Goal: Task Accomplishment & Management: Use online tool/utility

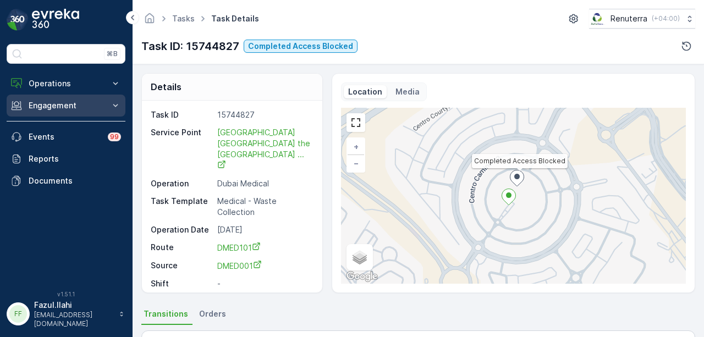
click at [54, 97] on button "Engagement" at bounding box center [66, 106] width 119 height 22
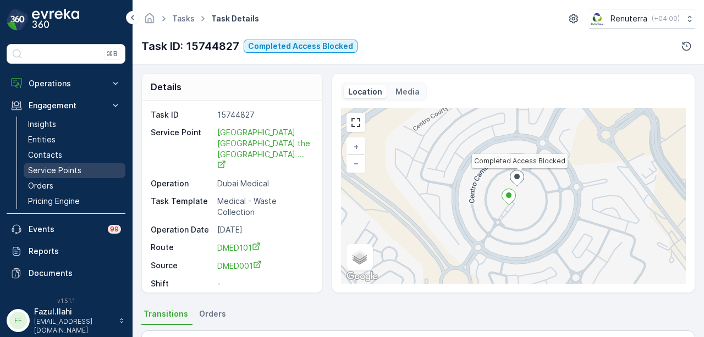
click at [65, 165] on p "Service Points" at bounding box center [54, 170] width 53 height 11
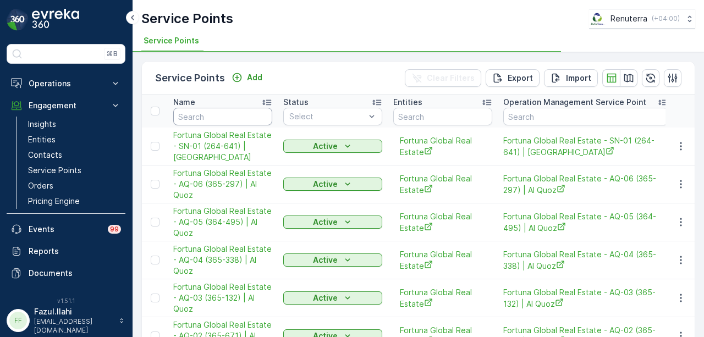
click at [198, 116] on input "text" at bounding box center [222, 117] width 99 height 18
type input "[GEOGRAPHIC_DATA] o"
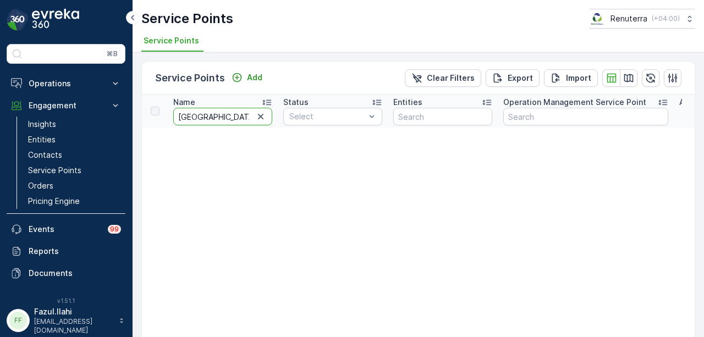
click at [243, 114] on input "[GEOGRAPHIC_DATA] o" at bounding box center [222, 117] width 99 height 18
click at [105, 168] on link "Service Points" at bounding box center [75, 170] width 102 height 15
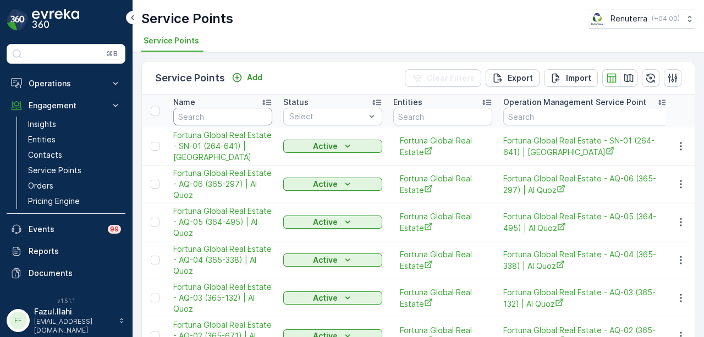
click at [227, 113] on input "text" at bounding box center [222, 117] width 99 height 18
type input "beirut ori"
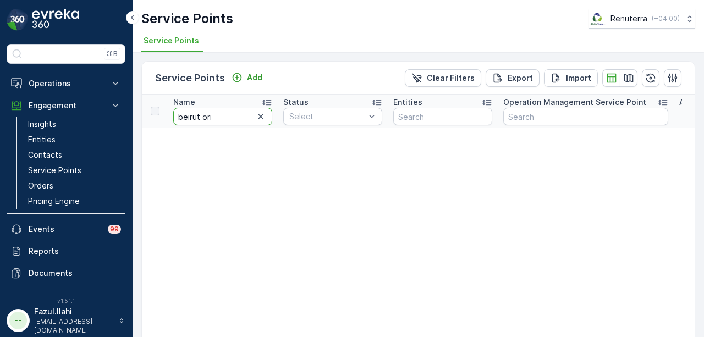
click at [227, 113] on input "beirut ori" at bounding box center [222, 117] width 99 height 18
type input "[GEOGRAPHIC_DATA]"
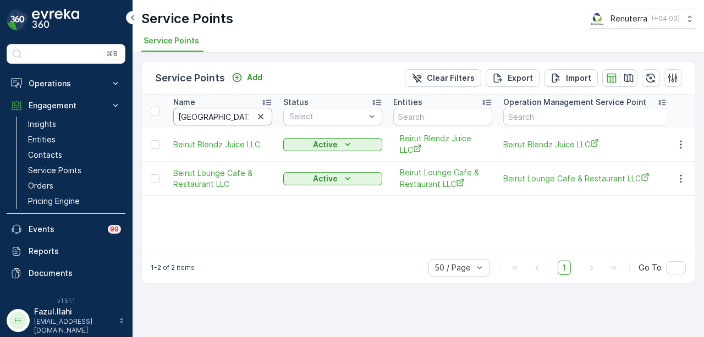
click at [210, 111] on input "[GEOGRAPHIC_DATA]" at bounding box center [222, 117] width 99 height 18
type input "b"
type input "ori"
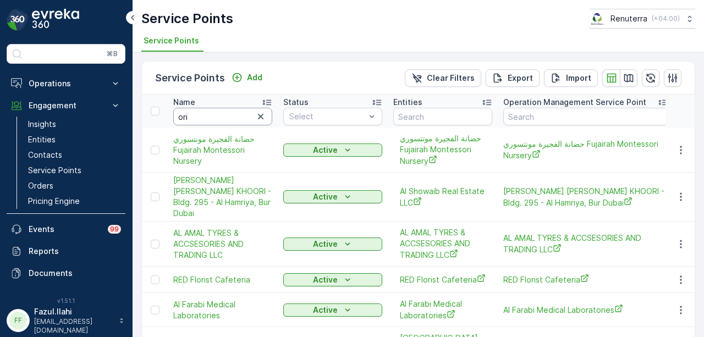
click at [210, 111] on input "ori" at bounding box center [222, 117] width 99 height 18
type input "o"
type input "origanal"
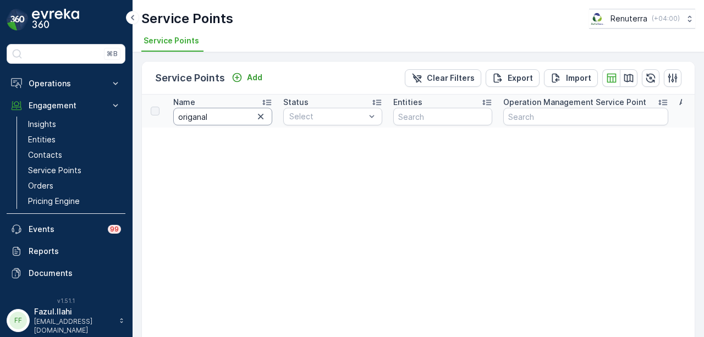
click at [248, 116] on input "origanal" at bounding box center [222, 117] width 99 height 18
click at [261, 117] on icon "button" at bounding box center [260, 116] width 11 height 11
click at [221, 118] on input "text" at bounding box center [222, 117] width 99 height 18
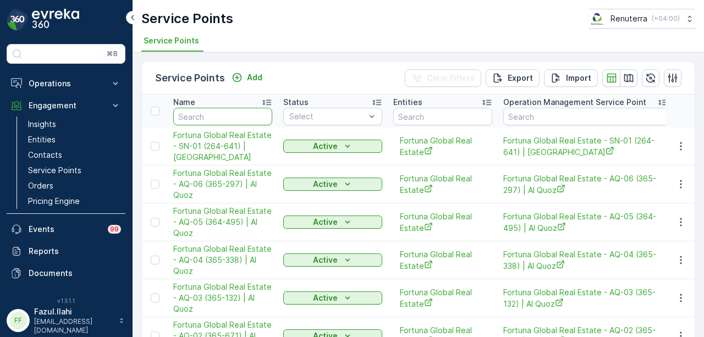
click at [221, 118] on input "text" at bounding box center [222, 117] width 99 height 18
paste input "AL BEIRUT ORIGINAL"
type input "AL BEIRUT ORIGINAL"
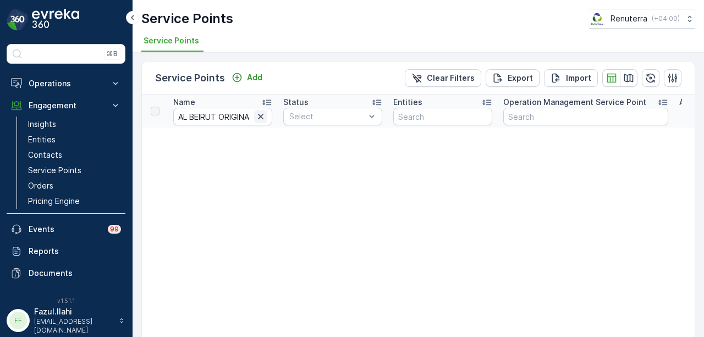
click at [261, 117] on icon "button" at bounding box center [261, 117] width 6 height 6
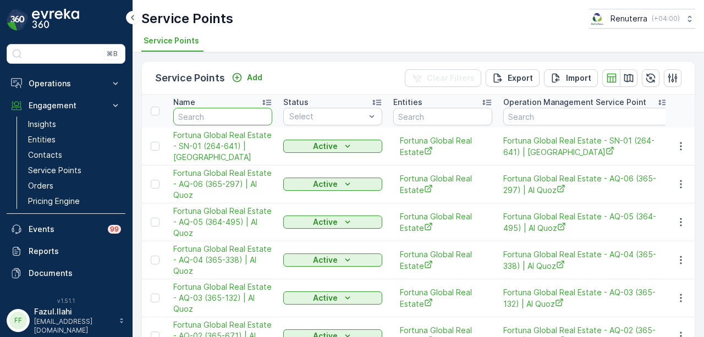
click at [223, 117] on input "text" at bounding box center [222, 117] width 99 height 18
paste input "Al Beiruti Restaurant SZR"
type input "Al Beiruti Restaurant SZR"
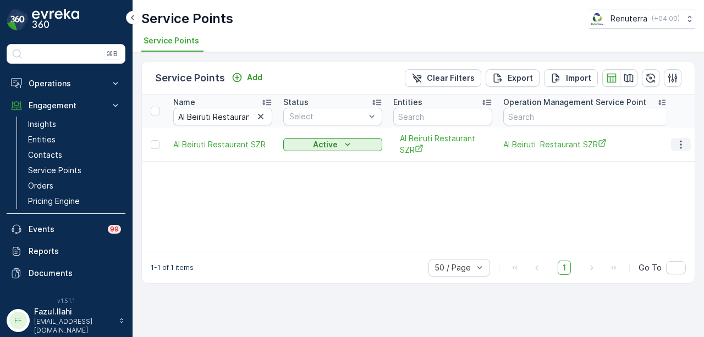
click at [680, 143] on icon "button" at bounding box center [681, 144] width 11 height 11
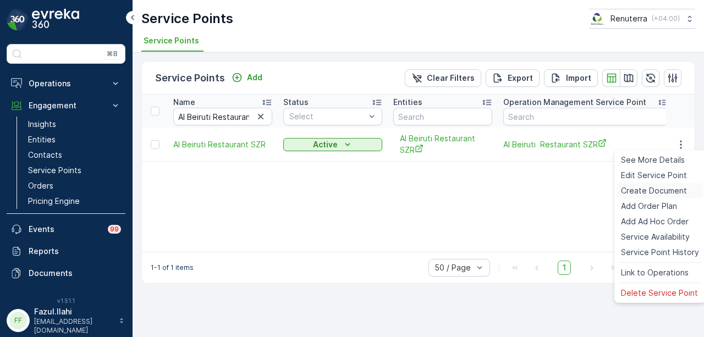
click at [675, 187] on span "Create Document" at bounding box center [654, 190] width 66 height 11
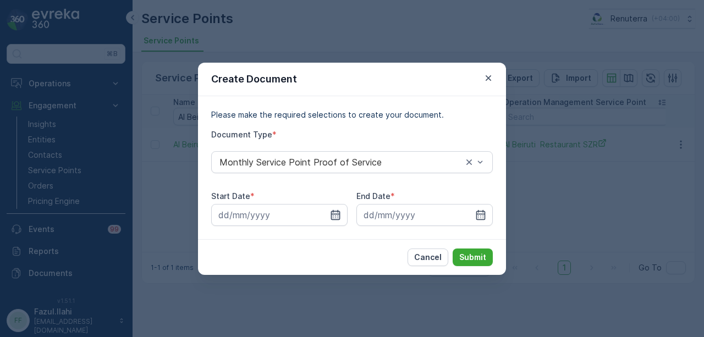
click at [336, 216] on icon "button" at bounding box center [335, 215] width 9 height 10
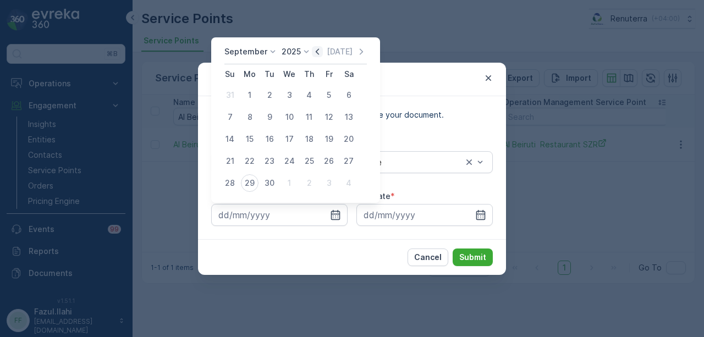
click at [312, 51] on icon "button" at bounding box center [317, 51] width 11 height 11
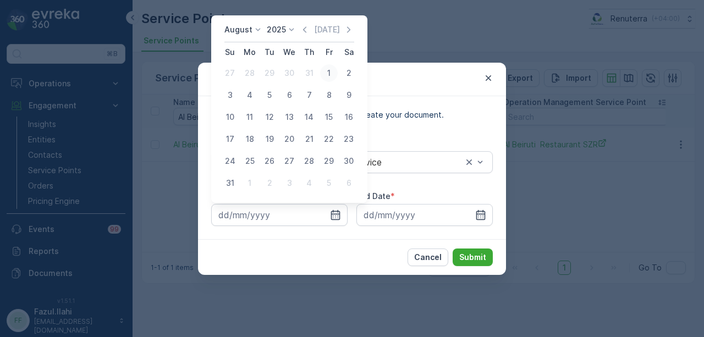
click at [333, 73] on div "1" at bounding box center [329, 73] width 18 height 18
type input "[DATE]"
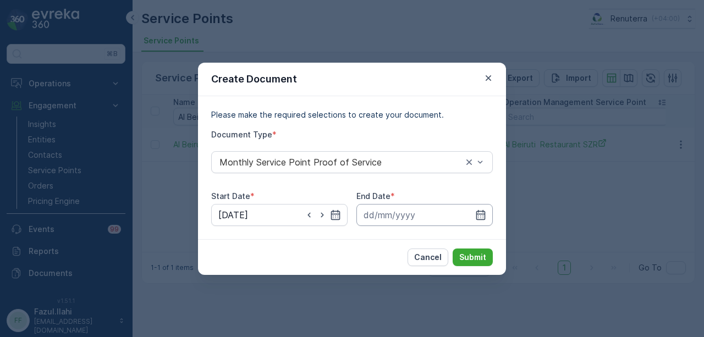
click at [481, 206] on input at bounding box center [425, 215] width 136 height 22
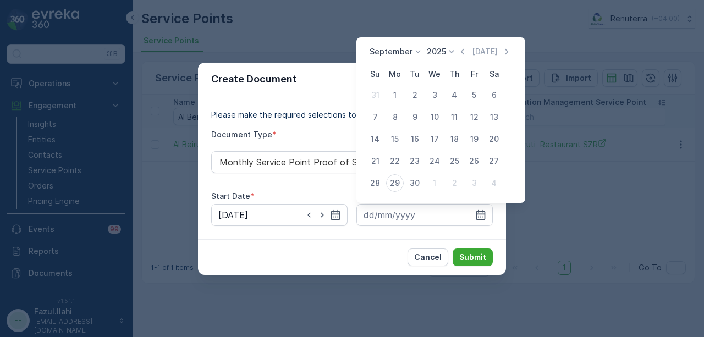
click at [461, 45] on div "[DATE] [DATE] Su Mo Tu We Th Fr Sa 31 1 2 3 4 5 6 7 8 9 10 11 12 13 14 15 16 17…" at bounding box center [441, 120] width 169 height 166
click at [462, 50] on icon "button" at bounding box center [462, 51] width 3 height 6
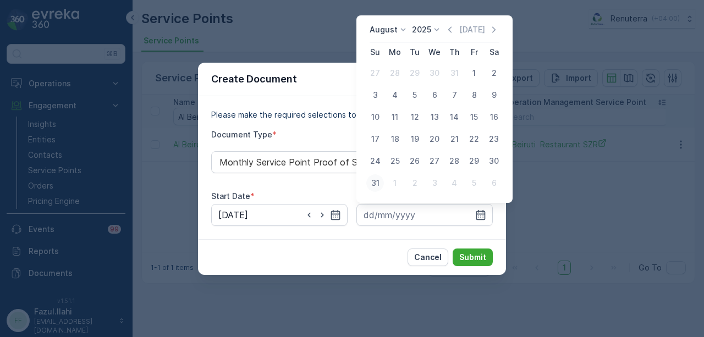
click at [379, 181] on div "31" at bounding box center [376, 183] width 18 height 18
type input "[DATE]"
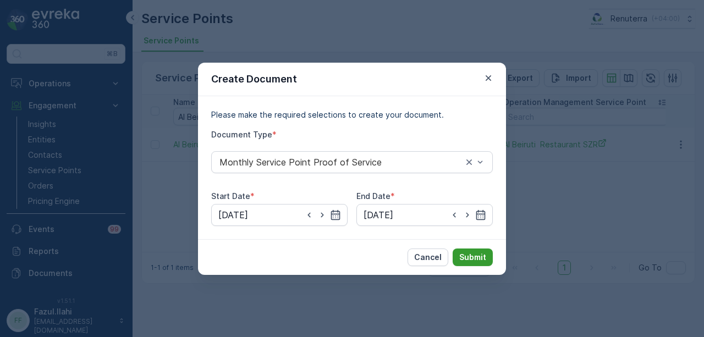
click at [468, 251] on button "Submit" at bounding box center [473, 258] width 40 height 18
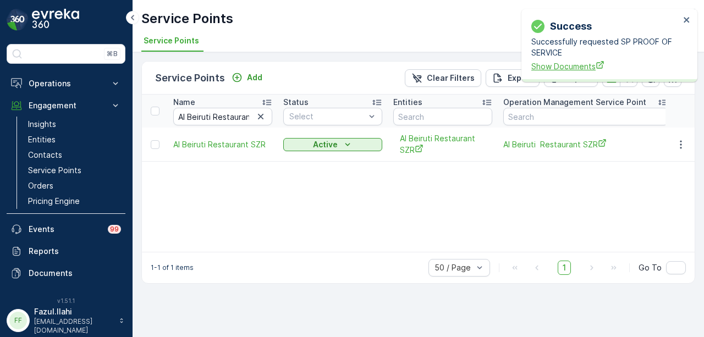
click at [576, 64] on span "Show Documents" at bounding box center [606, 67] width 149 height 12
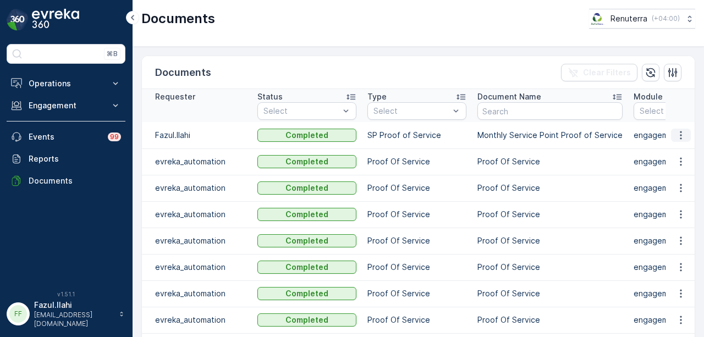
click at [685, 136] on button "button" at bounding box center [681, 135] width 20 height 13
click at [685, 149] on span "See Details" at bounding box center [678, 150] width 42 height 11
